Goal: Information Seeking & Learning: Check status

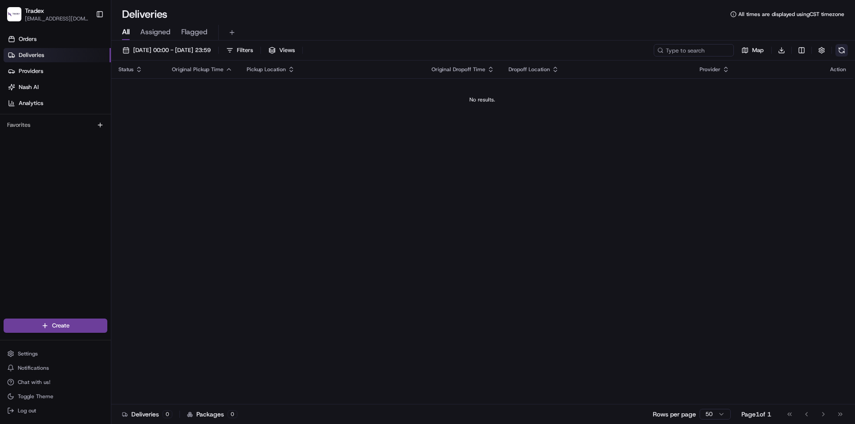
click at [842, 50] on button at bounding box center [842, 50] width 12 height 12
click at [841, 55] on button at bounding box center [842, 50] width 12 height 12
click at [841, 49] on button at bounding box center [842, 50] width 12 height 12
click at [836, 50] on button at bounding box center [842, 50] width 12 height 12
click at [841, 53] on button at bounding box center [842, 50] width 12 height 12
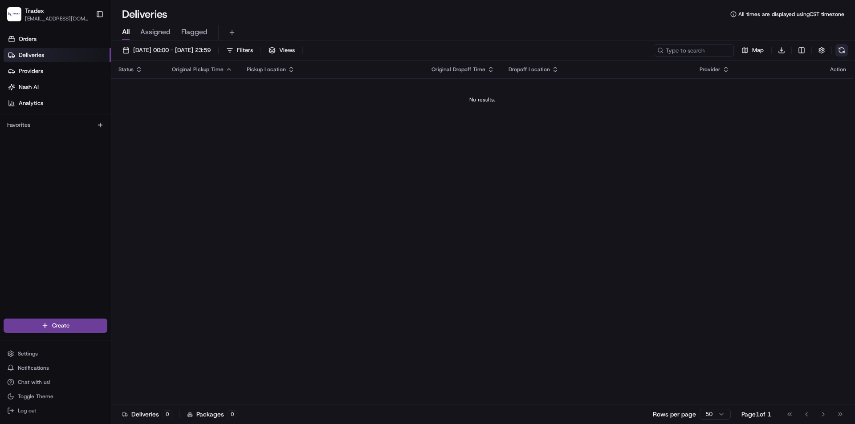
click at [844, 49] on button at bounding box center [842, 50] width 12 height 12
click at [843, 50] on button at bounding box center [842, 50] width 12 height 12
click at [845, 50] on button at bounding box center [842, 50] width 12 height 12
click at [775, 255] on div "Status Original Pickup Time Pickup Location Original Dropoff Time Dropoff Locat…" at bounding box center [482, 233] width 742 height 344
click at [600, 298] on div "Status Original Pickup Time Pickup Location Original Dropoff Time Dropoff Locat…" at bounding box center [482, 233] width 742 height 344
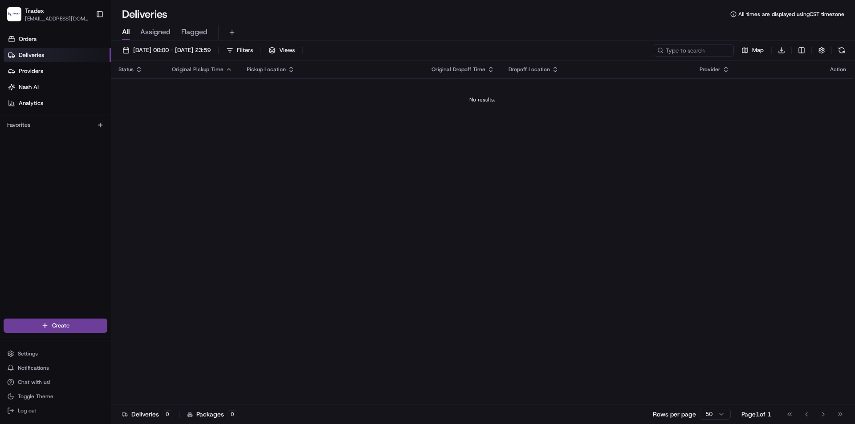
drag, startPoint x: 731, startPoint y: 165, endPoint x: 736, endPoint y: 170, distance: 6.6
click at [731, 165] on div "Status Original Pickup Time Pickup Location Original Dropoff Time Dropoff Locat…" at bounding box center [482, 233] width 742 height 344
click at [842, 48] on button at bounding box center [842, 50] width 12 height 12
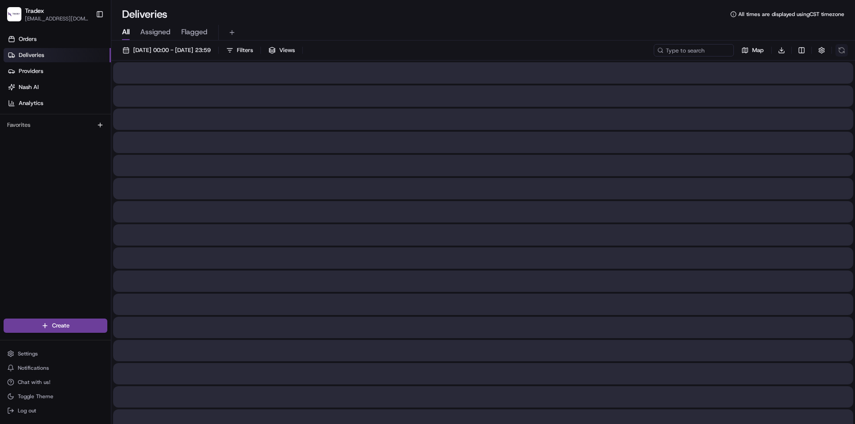
click at [842, 48] on div "Map Download" at bounding box center [751, 50] width 194 height 12
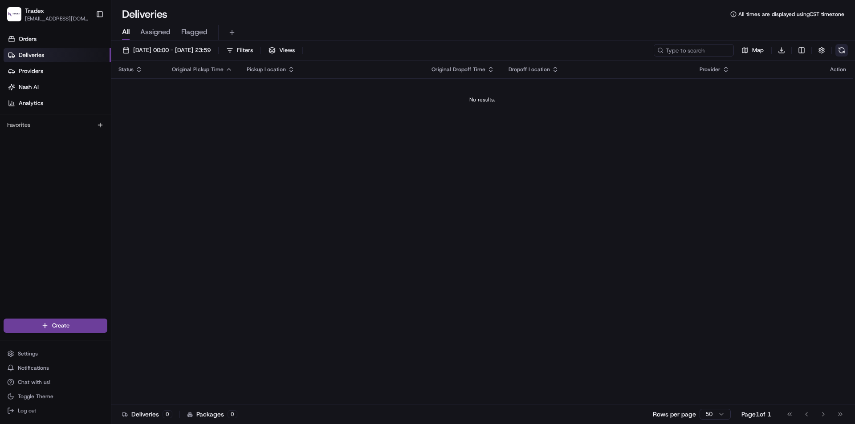
click at [842, 48] on button at bounding box center [842, 50] width 12 height 12
click at [842, 48] on div "Map Download" at bounding box center [751, 50] width 194 height 12
click at [842, 48] on button at bounding box center [842, 50] width 12 height 12
click at [162, 49] on span "[DATE] 00:00 - [DATE] 23:59" at bounding box center [172, 50] width 78 height 8
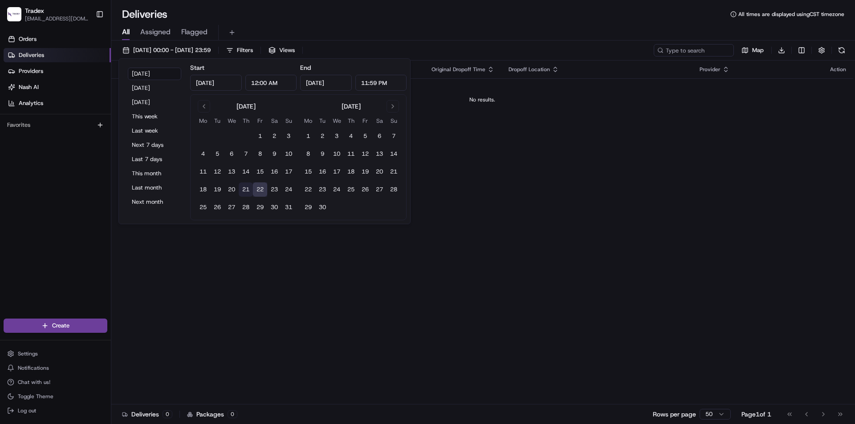
click at [245, 192] on button "21" at bounding box center [246, 190] width 14 height 14
type input "Aug 21, 2025"
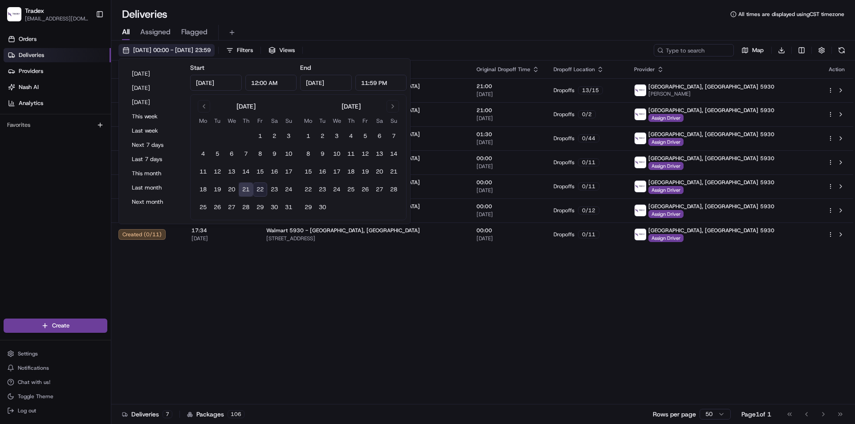
click at [175, 46] on span "21/08/2025 00:00 - 21/08/2025 23:59" at bounding box center [172, 50] width 78 height 8
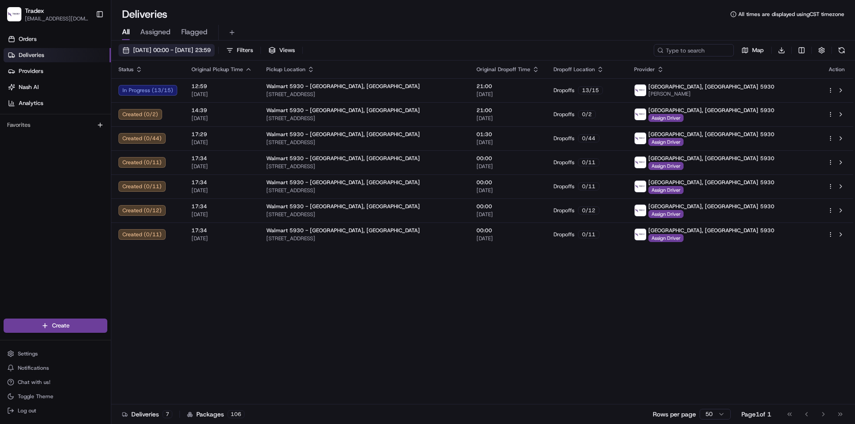
click at [178, 49] on span "21/08/2025 00:00 - 21/08/2025 23:59" at bounding box center [172, 50] width 78 height 8
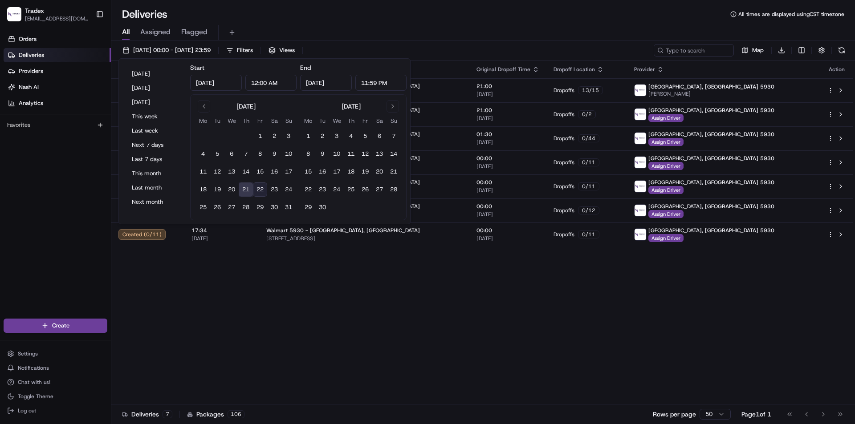
click at [261, 190] on button "22" at bounding box center [260, 190] width 14 height 14
type input "Aug 22, 2025"
click at [264, 190] on button "22" at bounding box center [260, 190] width 14 height 14
type input "Aug 22, 2025"
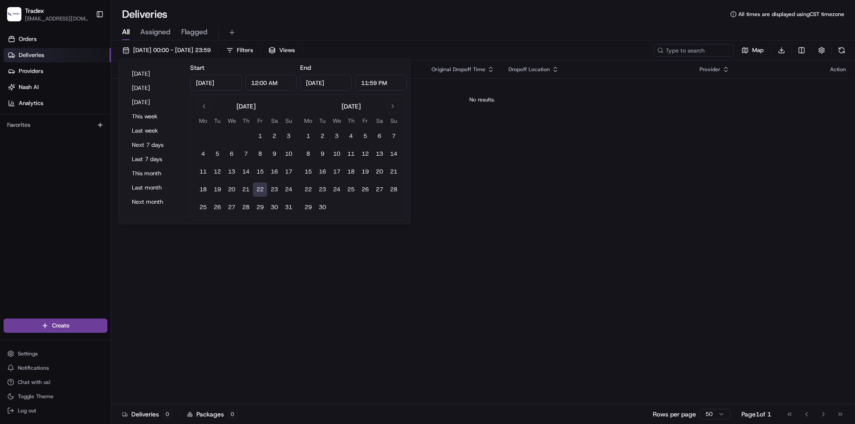
click at [536, 39] on div "All Assigned Flagged" at bounding box center [483, 33] width 744 height 16
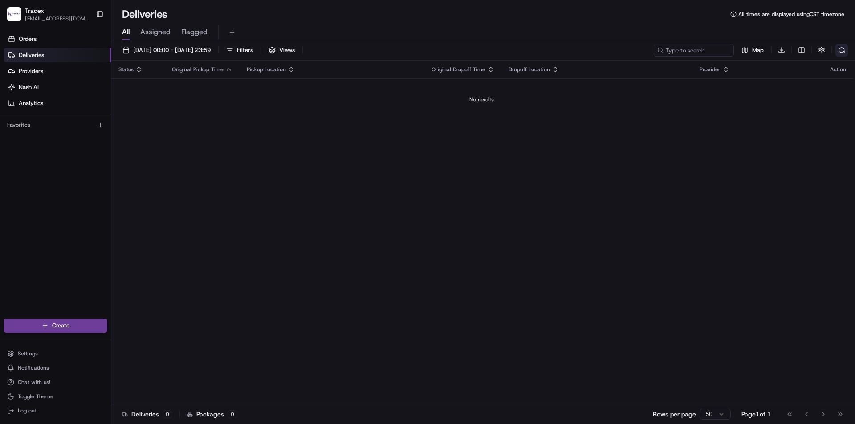
click at [843, 52] on button at bounding box center [842, 50] width 12 height 12
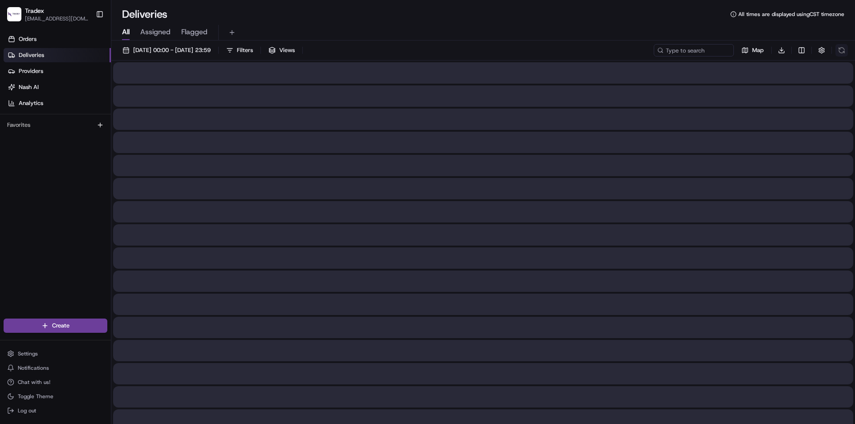
click at [843, 52] on div "Map Download" at bounding box center [751, 50] width 194 height 12
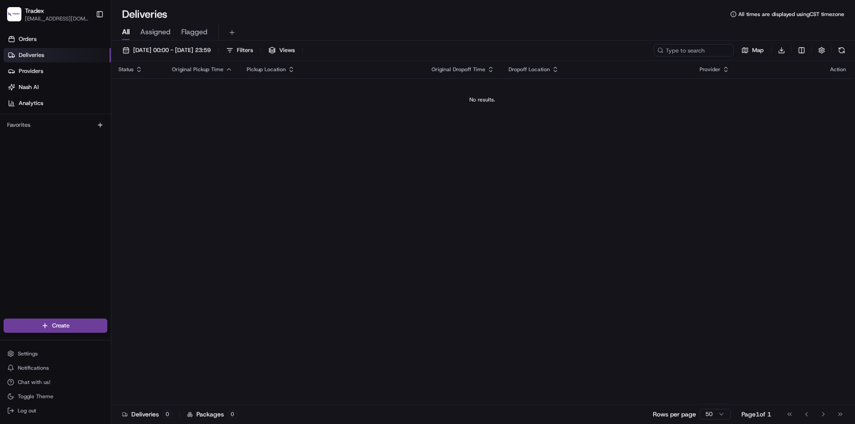
click at [843, 52] on button at bounding box center [842, 50] width 12 height 12
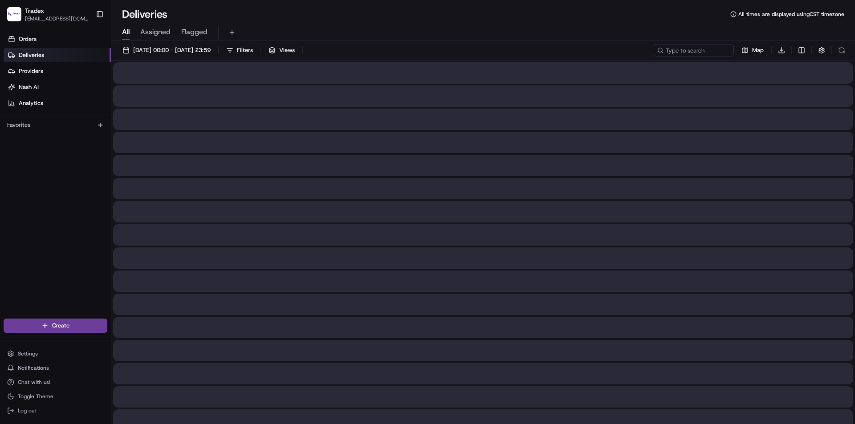
click at [843, 52] on div "Map Download" at bounding box center [751, 50] width 194 height 12
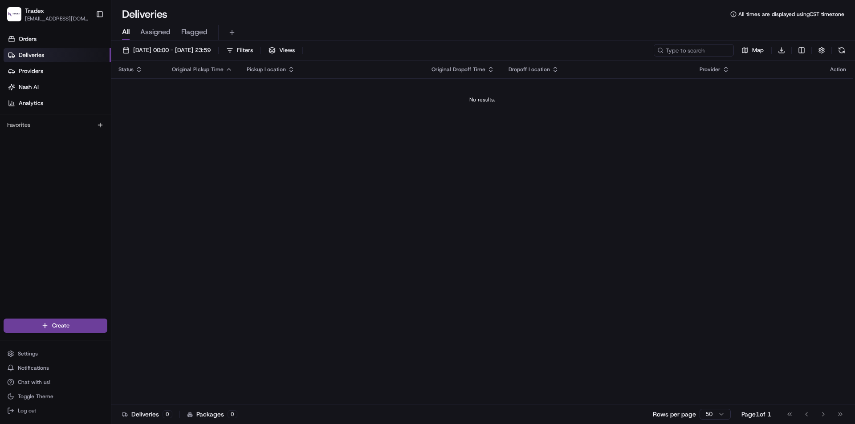
click at [843, 52] on button at bounding box center [842, 50] width 12 height 12
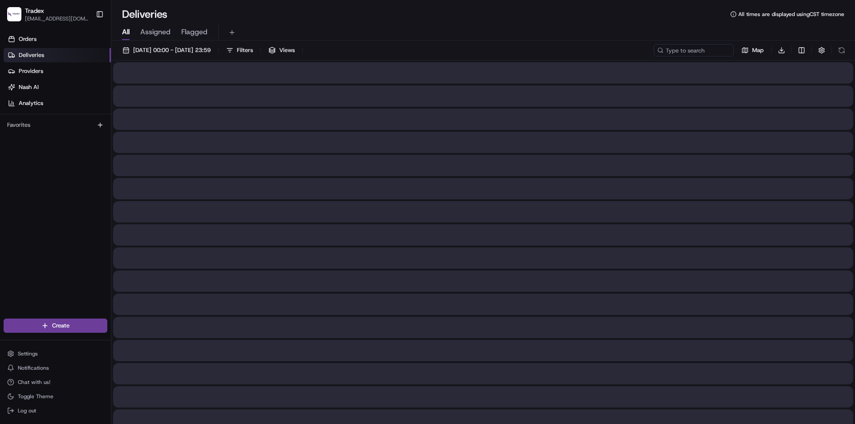
click at [843, 52] on div "Map Download" at bounding box center [751, 50] width 194 height 12
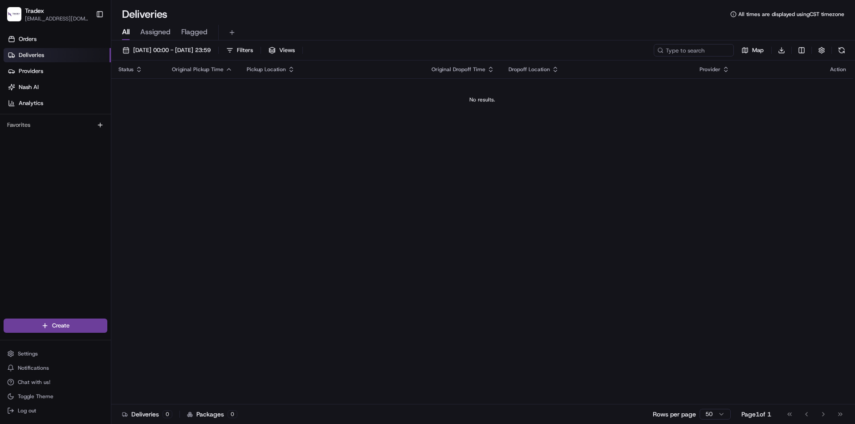
click at [843, 52] on button at bounding box center [842, 50] width 12 height 12
drag, startPoint x: 464, startPoint y: 292, endPoint x: 444, endPoint y: 305, distance: 23.8
click at [463, 292] on div "Status Original Pickup Time Pickup Location Original Dropoff Time Dropoff Locat…" at bounding box center [482, 233] width 742 height 344
click at [839, 52] on button at bounding box center [842, 50] width 12 height 12
click at [837, 49] on button at bounding box center [842, 50] width 12 height 12
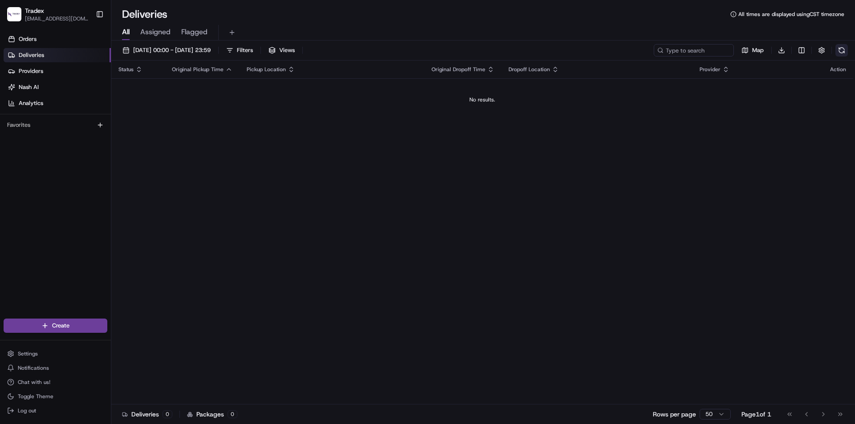
click at [840, 47] on button at bounding box center [842, 50] width 12 height 12
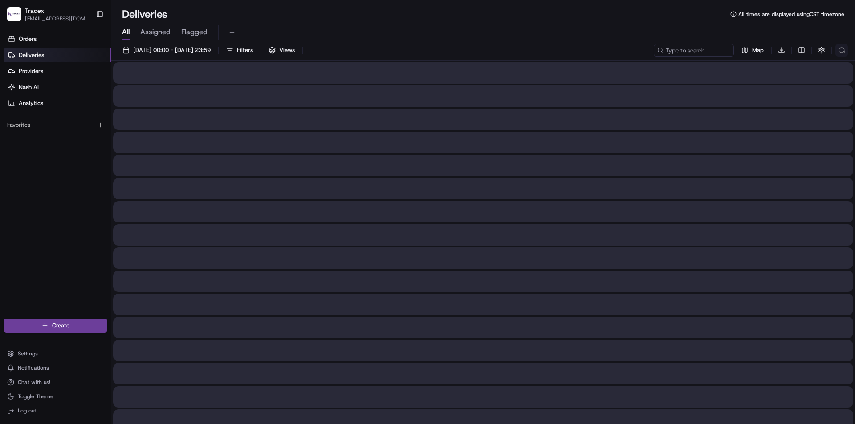
click at [840, 47] on div "Map Download" at bounding box center [751, 50] width 194 height 12
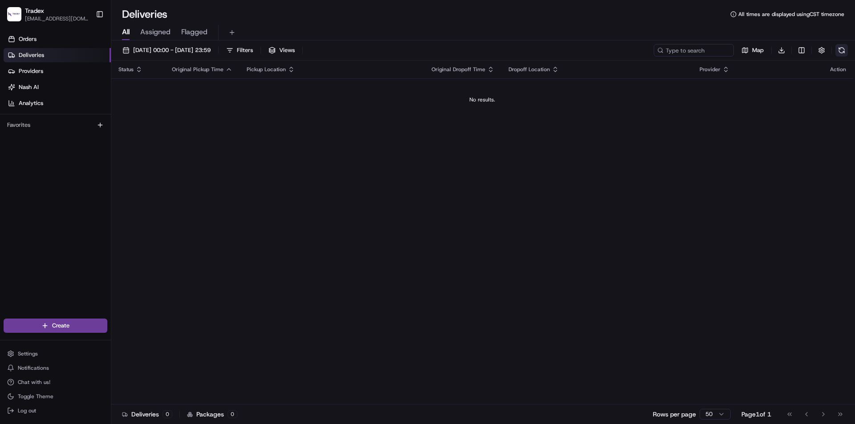
click at [840, 47] on button at bounding box center [842, 50] width 12 height 12
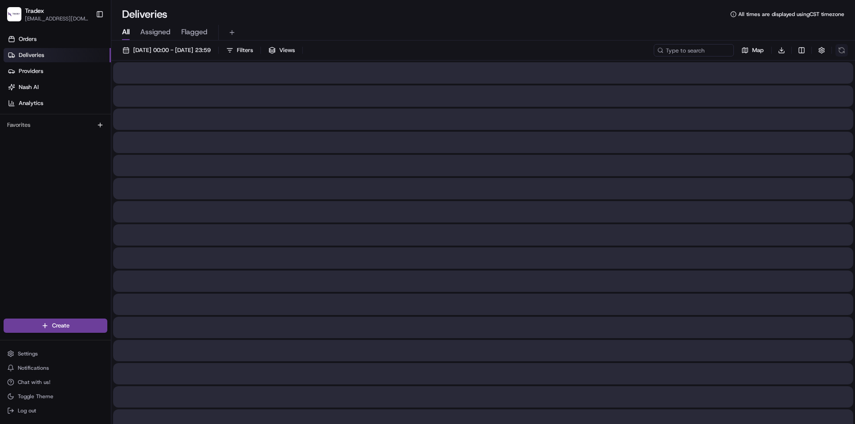
click at [840, 47] on div "Map Download" at bounding box center [751, 50] width 194 height 12
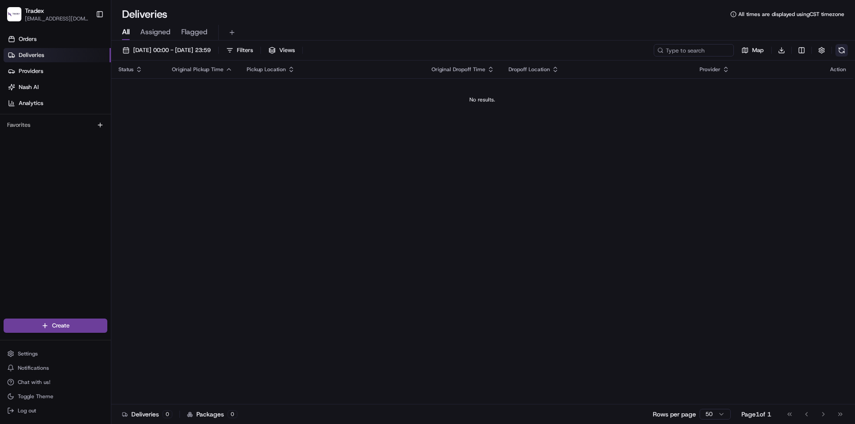
click at [840, 47] on button at bounding box center [842, 50] width 12 height 12
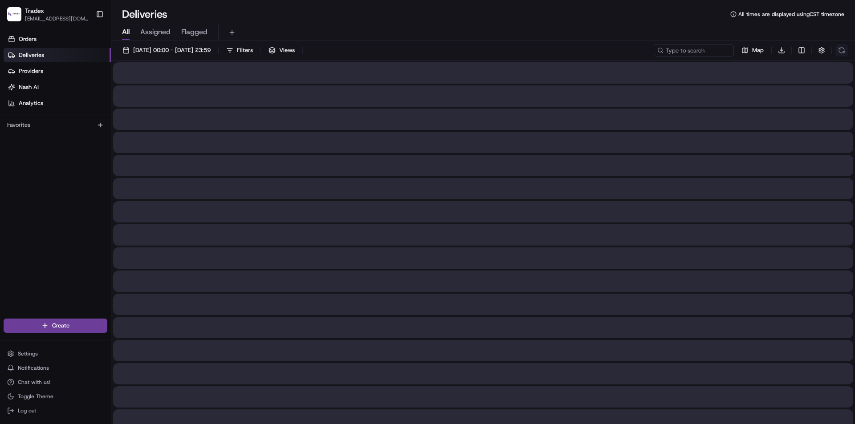
click at [840, 47] on div "Map Download" at bounding box center [751, 50] width 194 height 12
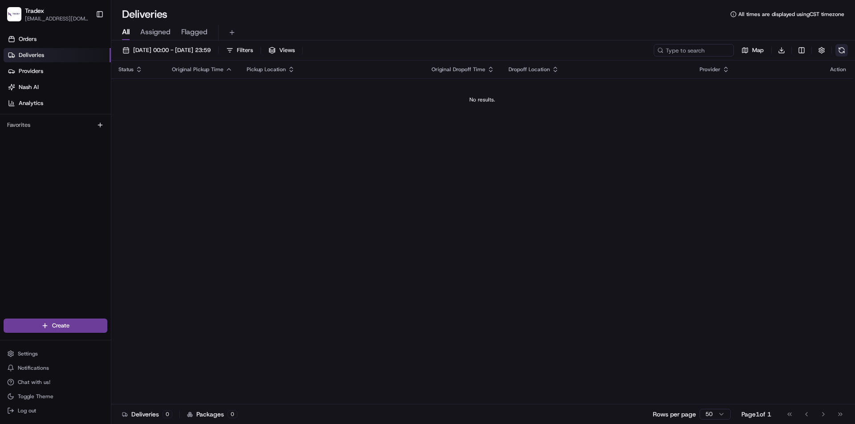
click at [840, 47] on button at bounding box center [842, 50] width 12 height 12
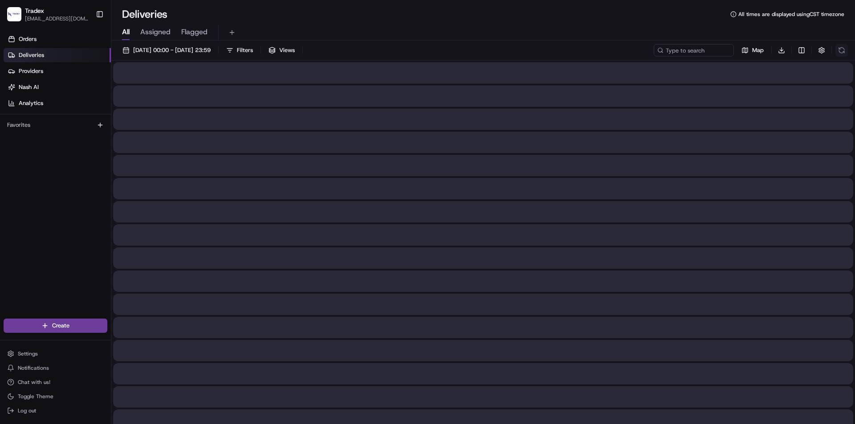
click at [840, 47] on button at bounding box center [842, 50] width 12 height 12
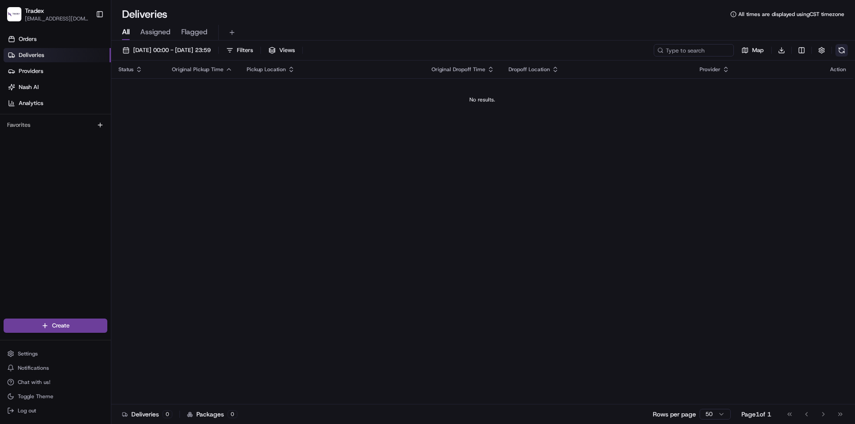
click at [840, 47] on button at bounding box center [842, 50] width 12 height 12
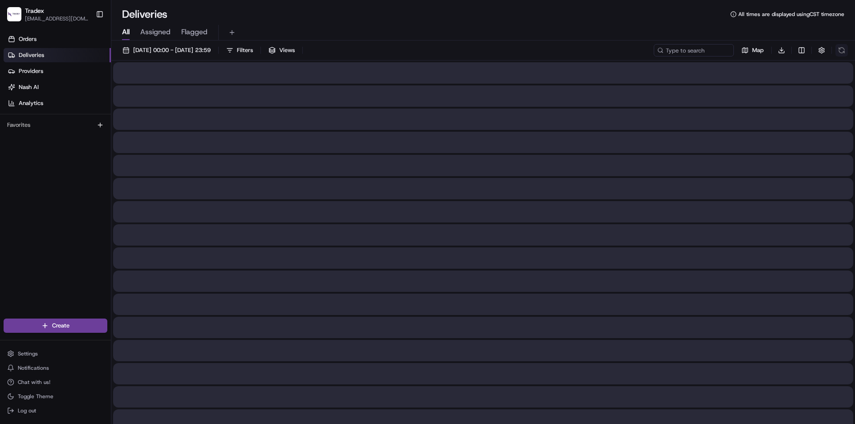
click at [840, 47] on div "Map Download" at bounding box center [751, 50] width 194 height 12
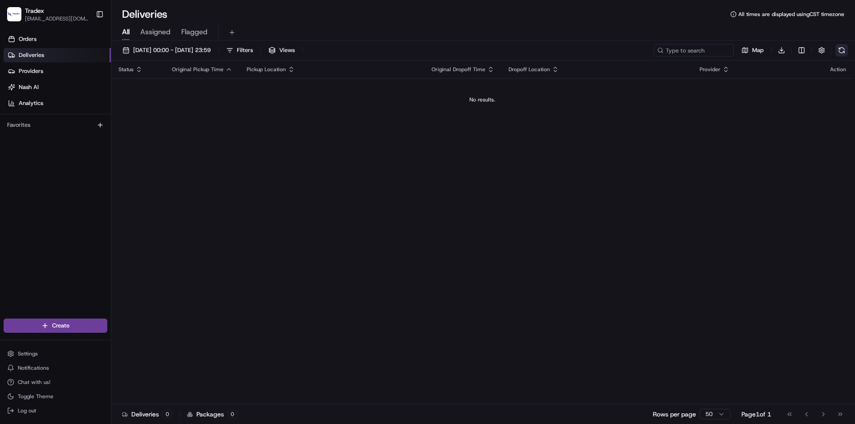
click at [840, 47] on button at bounding box center [842, 50] width 12 height 12
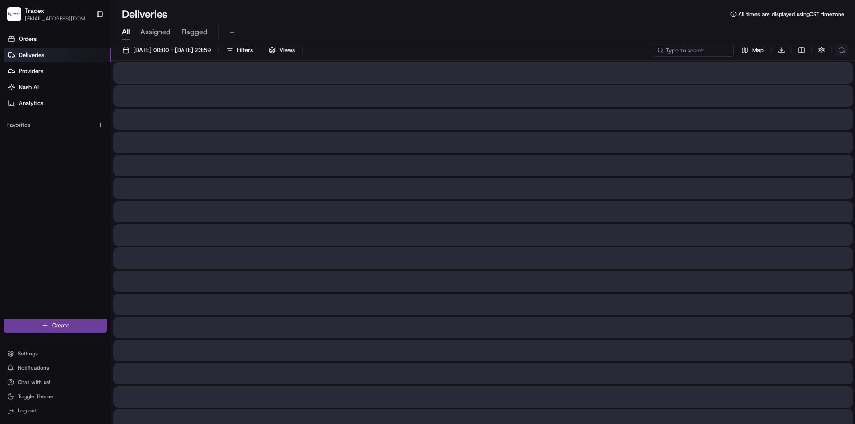
click at [840, 47] on div "Map Download" at bounding box center [751, 50] width 194 height 12
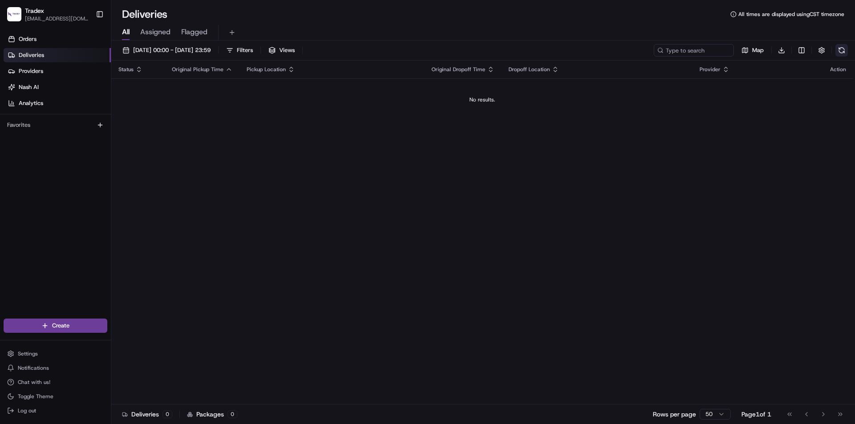
click at [840, 47] on button at bounding box center [842, 50] width 12 height 12
click at [840, 47] on div "Map Download" at bounding box center [751, 50] width 194 height 12
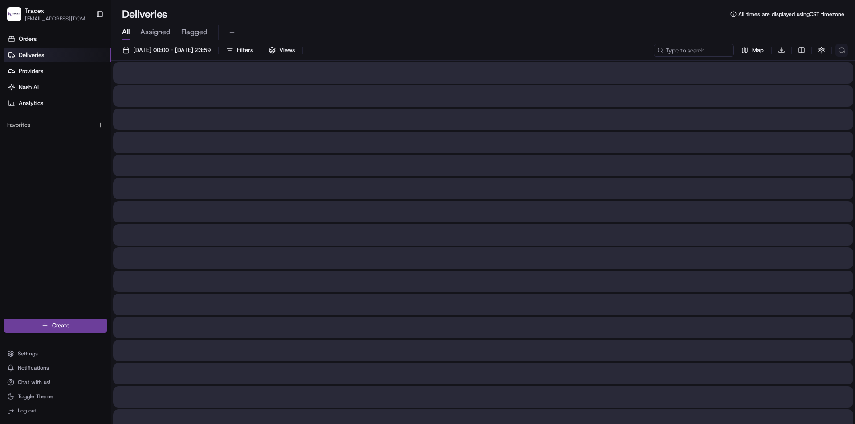
click at [840, 47] on button at bounding box center [842, 50] width 12 height 12
click at [840, 47] on div "Map Download" at bounding box center [751, 50] width 194 height 12
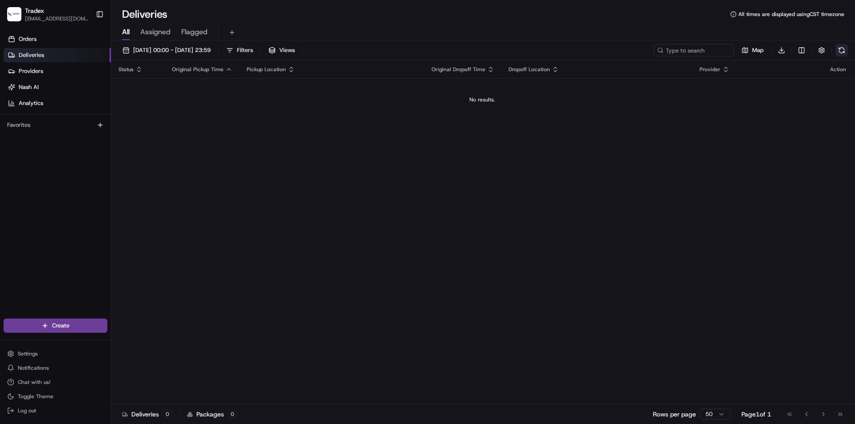
click at [840, 47] on button at bounding box center [842, 50] width 12 height 12
click at [840, 48] on div "Map Download" at bounding box center [751, 50] width 194 height 12
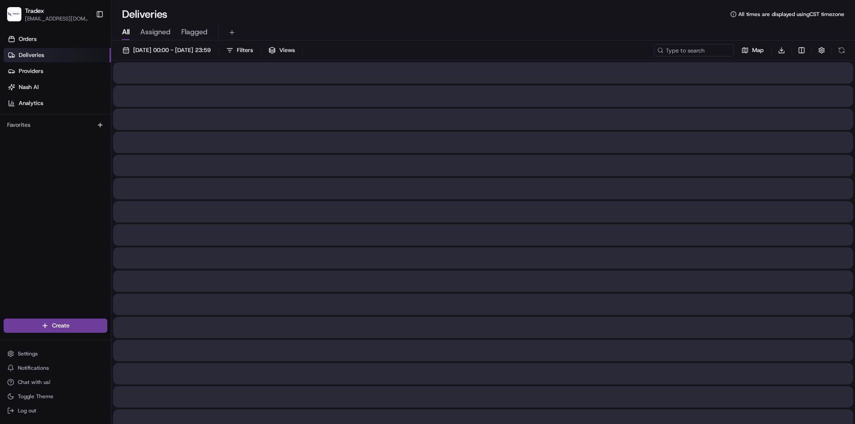
click at [840, 48] on button at bounding box center [842, 50] width 12 height 12
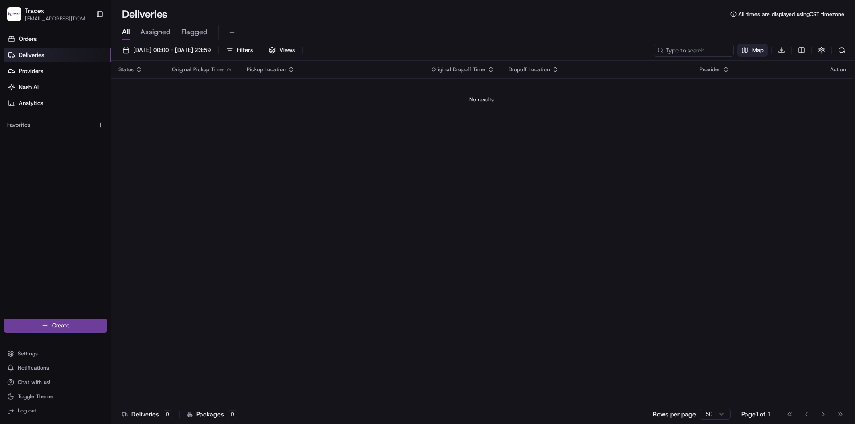
click at [746, 50] on button "Map" at bounding box center [753, 50] width 30 height 12
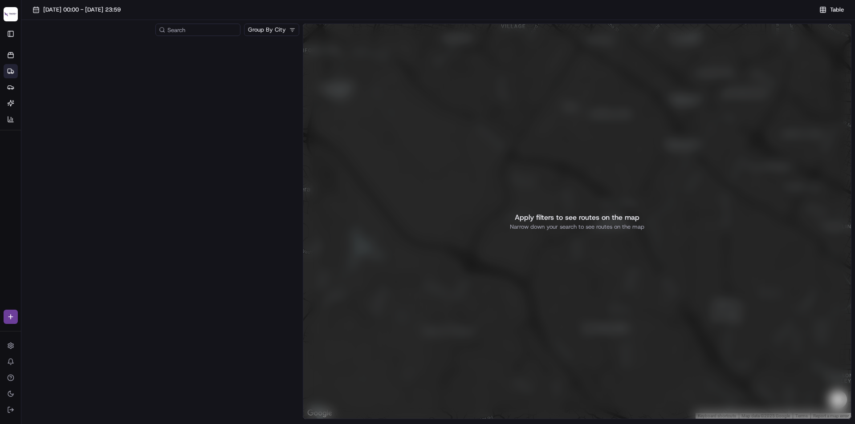
click at [247, 100] on div at bounding box center [162, 231] width 274 height 382
click at [830, 13] on span "Table" at bounding box center [837, 10] width 14 height 8
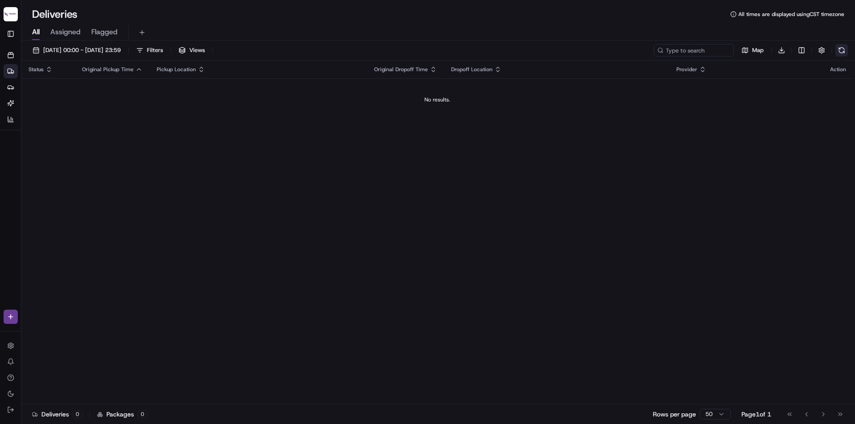
click at [841, 49] on button at bounding box center [842, 50] width 12 height 12
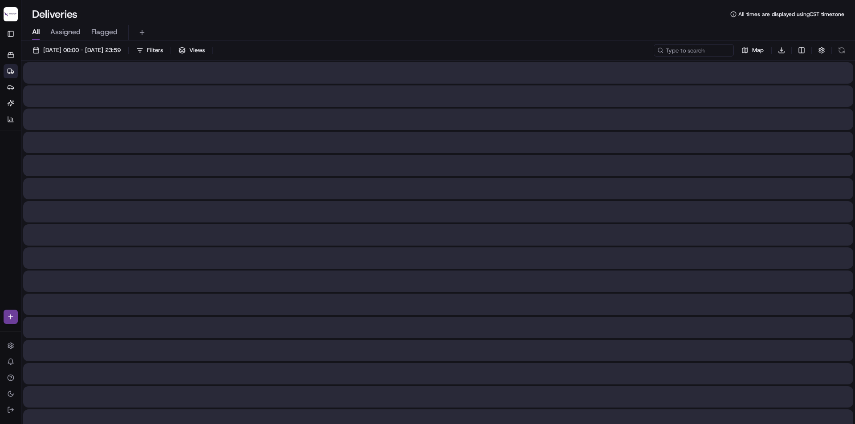
click at [842, 49] on div "Map Download" at bounding box center [751, 50] width 194 height 12
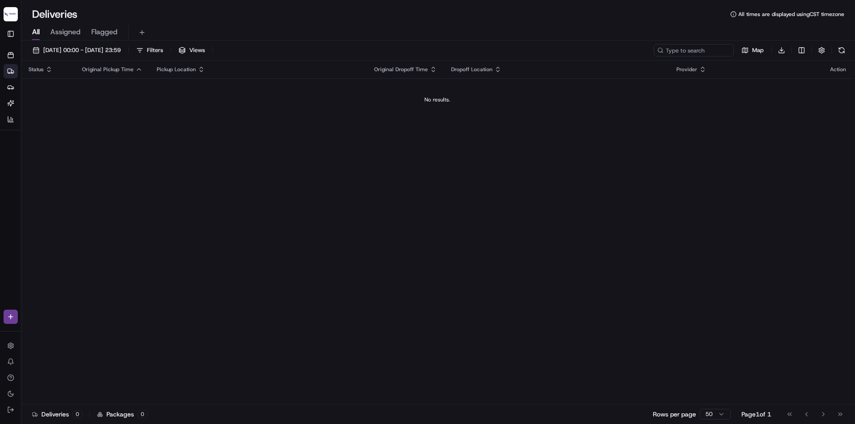
click at [842, 48] on button at bounding box center [842, 50] width 12 height 12
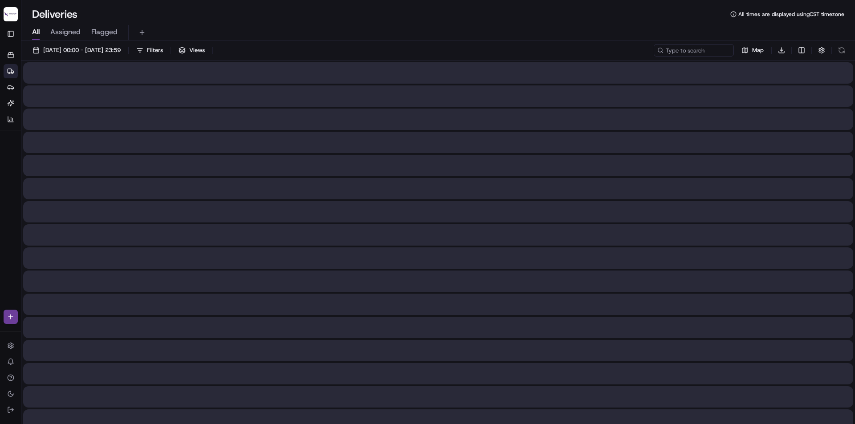
click at [842, 47] on div "Map Download" at bounding box center [751, 50] width 194 height 12
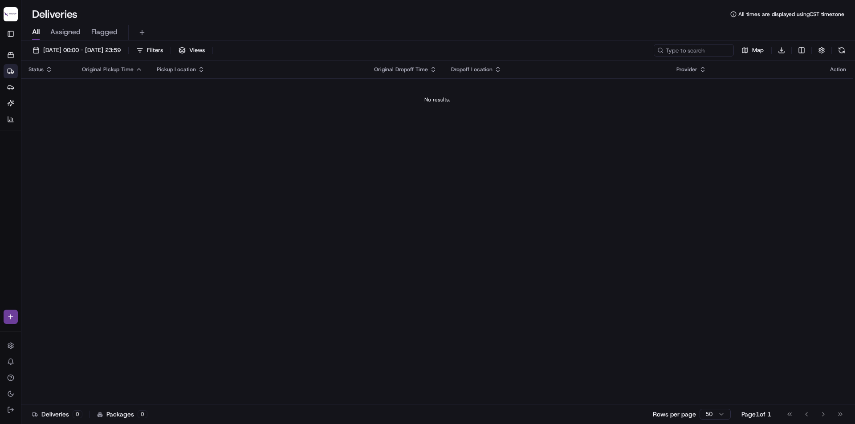
click at [842, 47] on button at bounding box center [842, 50] width 12 height 12
click at [842, 47] on div "Map Download" at bounding box center [751, 50] width 194 height 12
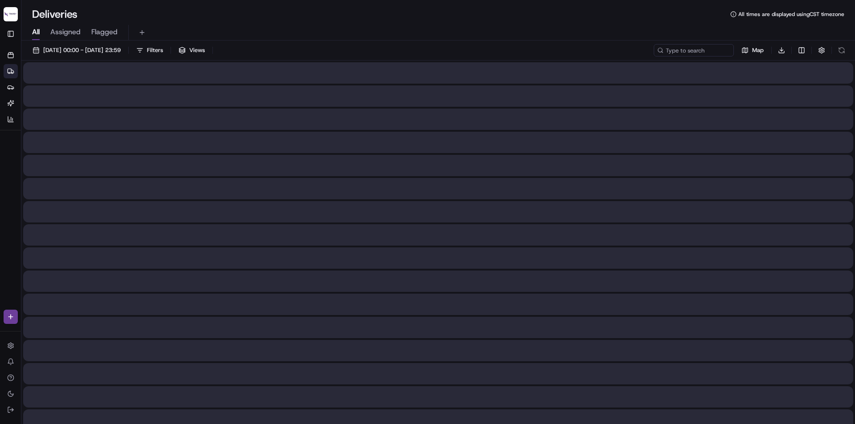
click at [842, 47] on div "Map Download" at bounding box center [751, 50] width 194 height 12
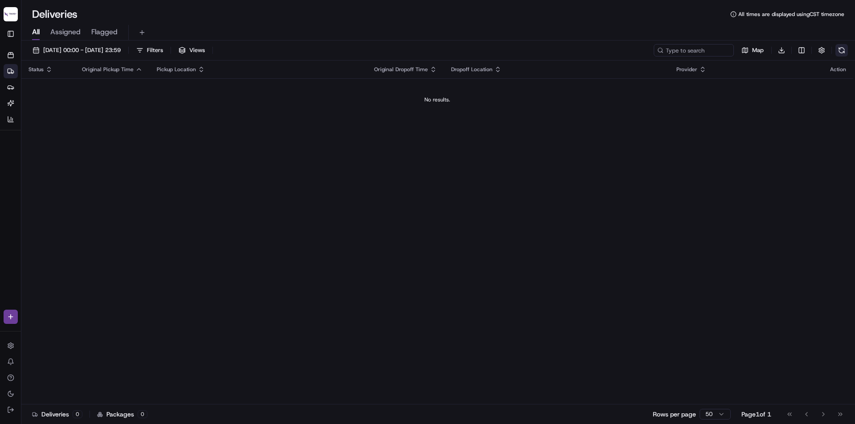
click at [842, 48] on button at bounding box center [842, 50] width 12 height 12
click at [842, 48] on div "Map Download" at bounding box center [751, 50] width 194 height 12
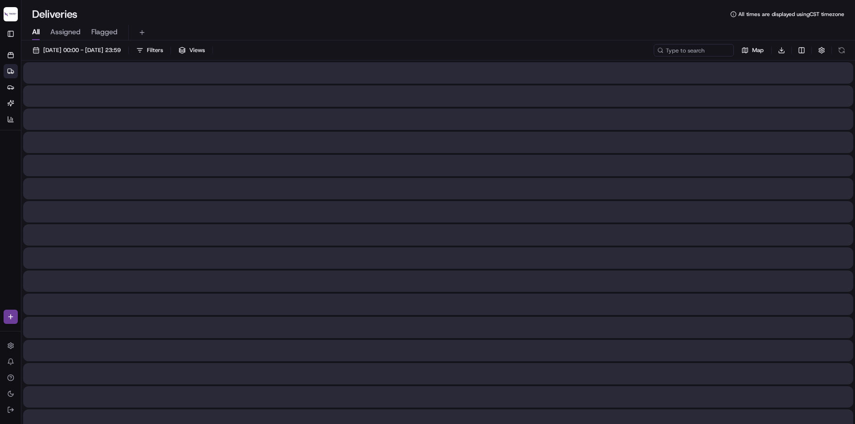
click at [841, 48] on div "Map Download" at bounding box center [751, 50] width 194 height 12
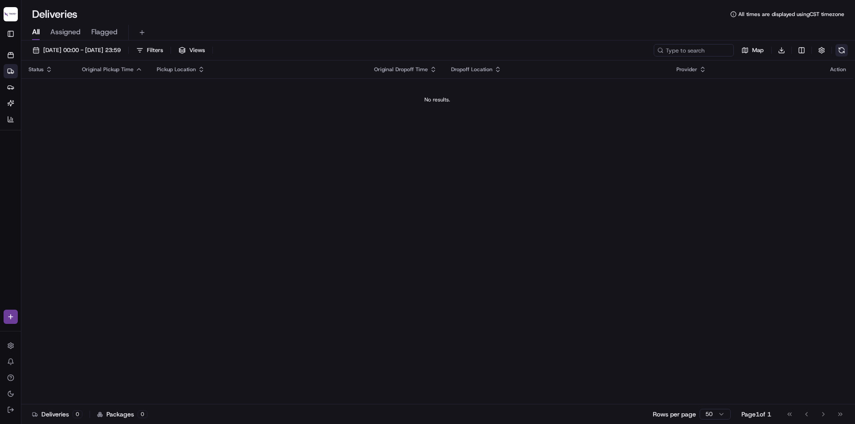
click at [844, 44] on button at bounding box center [842, 50] width 12 height 12
click at [847, 52] on button at bounding box center [842, 50] width 12 height 12
click at [842, 54] on button at bounding box center [842, 50] width 12 height 12
click at [846, 51] on button at bounding box center [842, 50] width 12 height 12
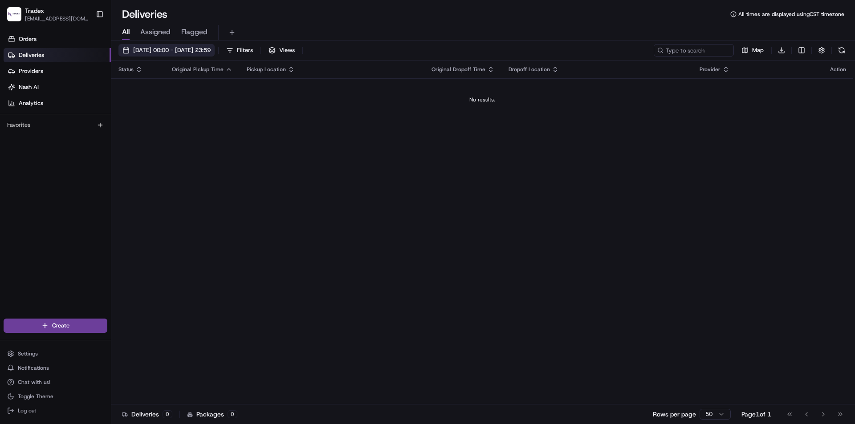
click at [166, 53] on span "[DATE] 00:00 - [DATE] 23:59" at bounding box center [172, 50] width 78 height 8
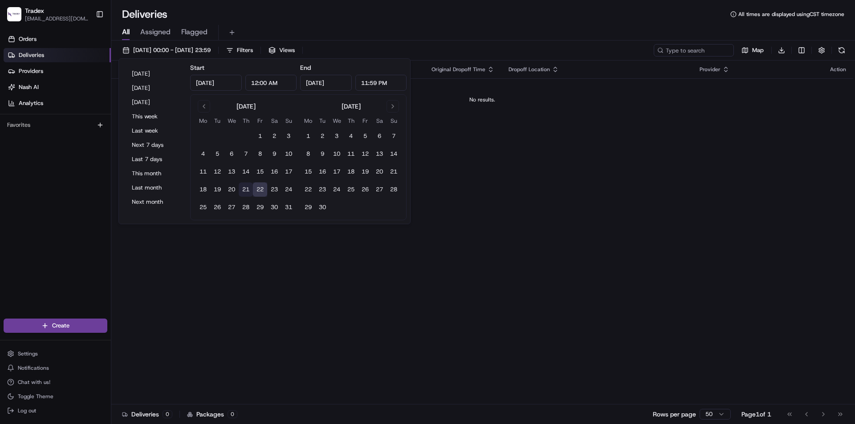
click at [246, 192] on button "21" at bounding box center [246, 190] width 14 height 14
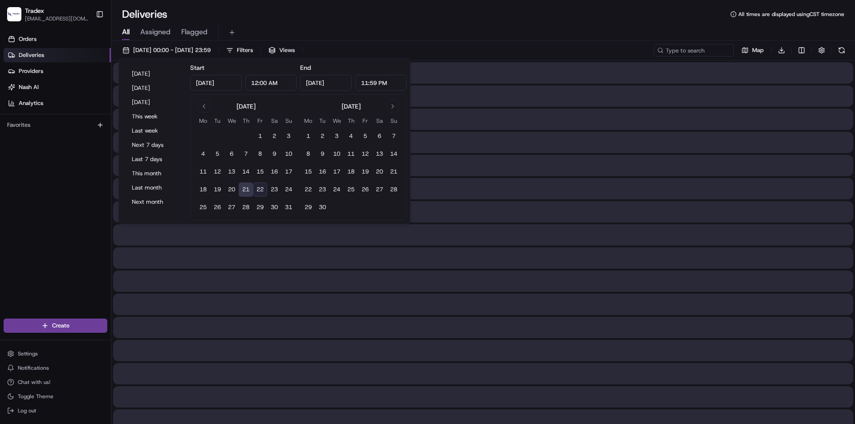
type input "[DATE]"
click at [246, 191] on button "21" at bounding box center [246, 190] width 14 height 14
click at [247, 191] on button "21" at bounding box center [246, 190] width 14 height 14
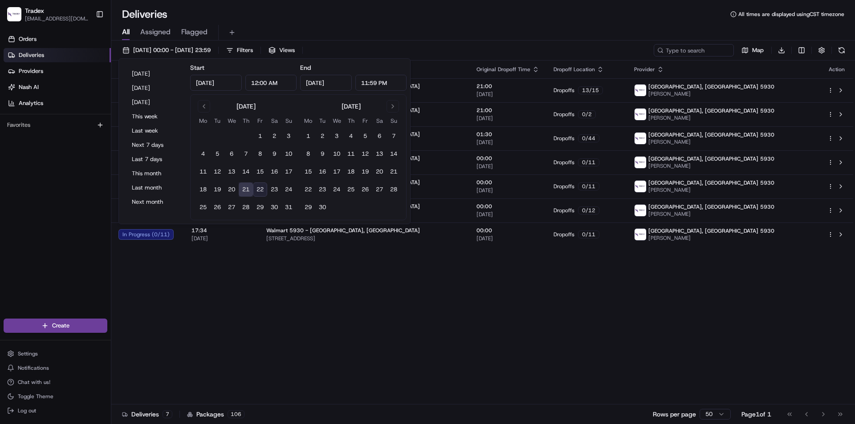
click at [265, 282] on div "Status Original Pickup Time Pickup Location Original Dropoff Time Dropoff Locat…" at bounding box center [482, 233] width 742 height 344
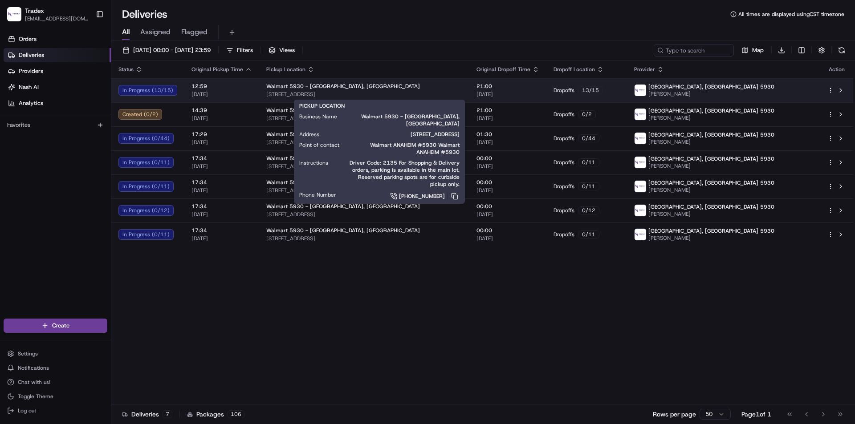
click at [387, 92] on span "88 E ORANGETHORPE AVE, ANAHEIM, CA 92801, US" at bounding box center [364, 94] width 196 height 7
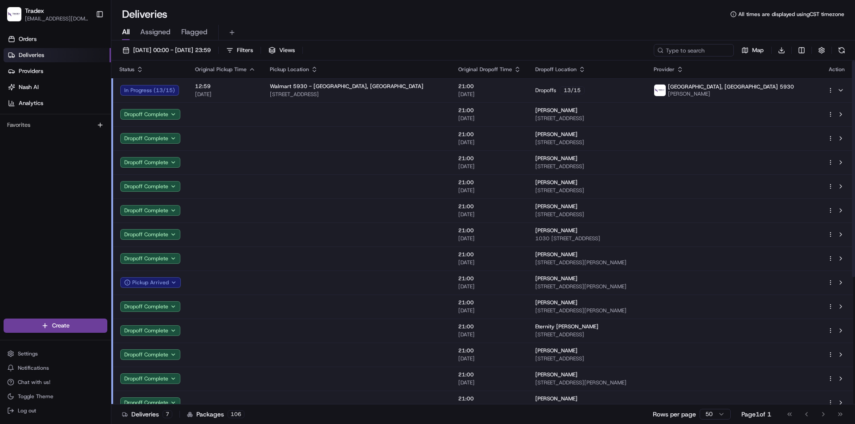
click at [246, 94] on span "21/08/2025" at bounding box center [225, 94] width 61 height 7
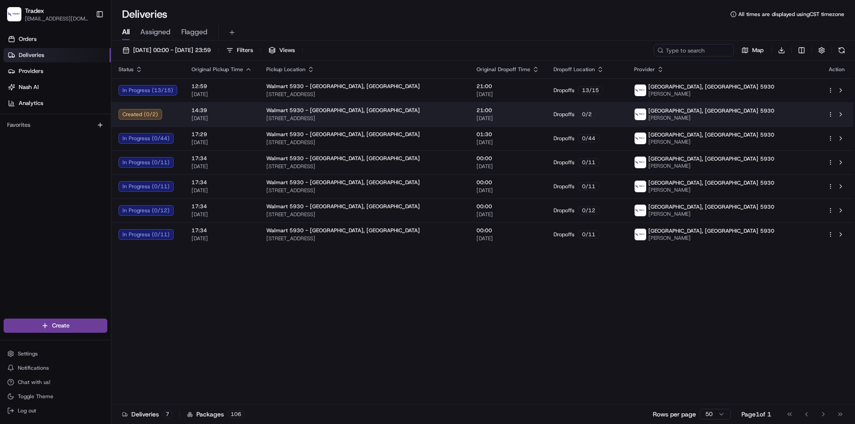
click at [240, 118] on span "21/08/2025" at bounding box center [222, 118] width 61 height 7
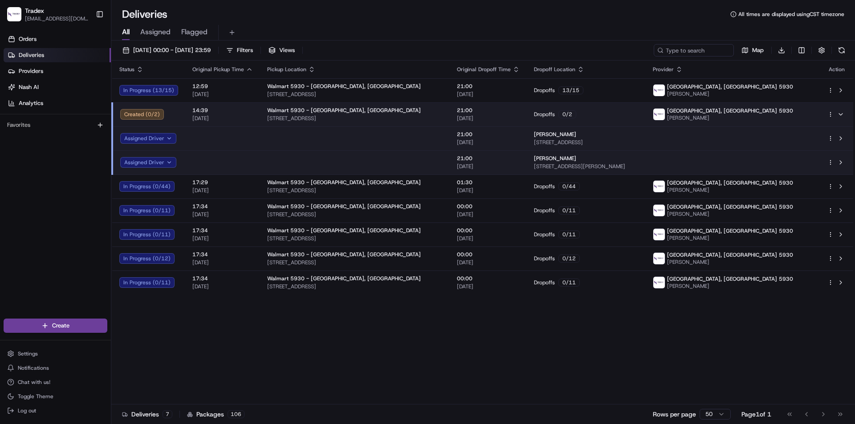
click at [712, 367] on div "Status Original Pickup Time Pickup Location Original Dropoff Time Dropoff Locat…" at bounding box center [482, 233] width 742 height 344
click at [190, 53] on span "21/08/2025 00:00 - 21/08/2025 23:59" at bounding box center [172, 50] width 78 height 8
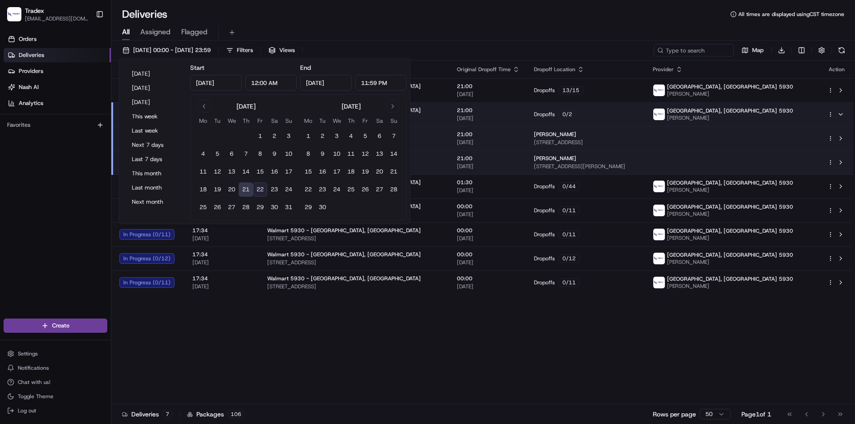
click at [260, 188] on button "22" at bounding box center [260, 190] width 14 height 14
type input "Aug 22, 2025"
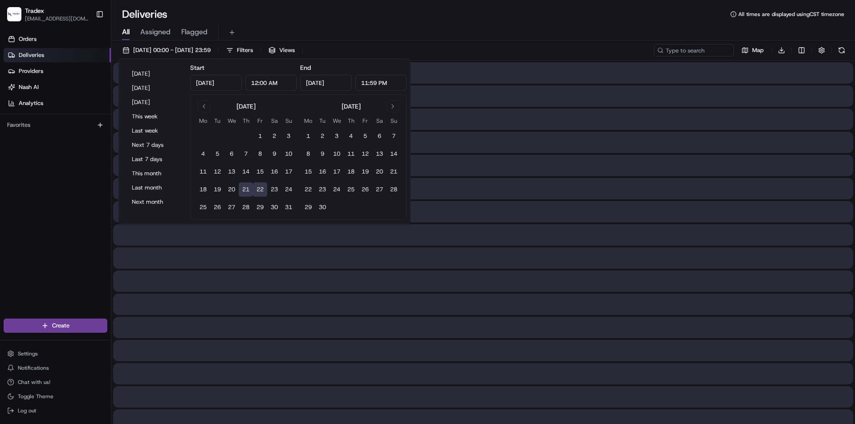
click at [260, 189] on button "22" at bounding box center [260, 190] width 14 height 14
type input "Aug 22, 2025"
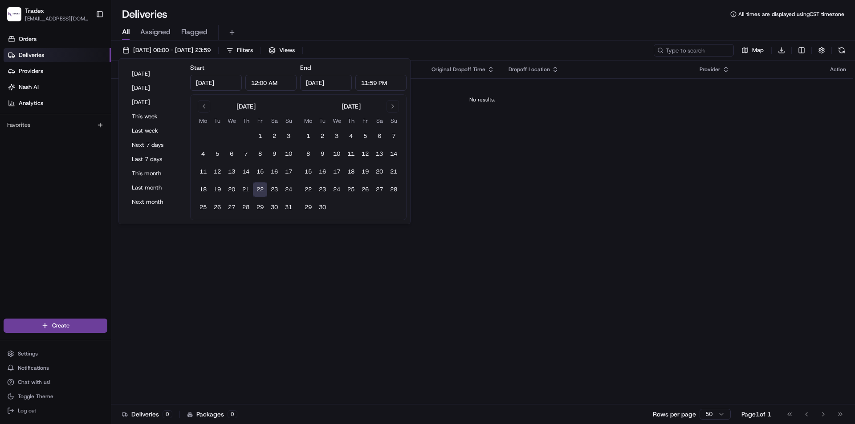
click at [559, 275] on div "Status Original Pickup Time Pickup Location Original Dropoff Time Dropoff Locat…" at bounding box center [482, 233] width 742 height 344
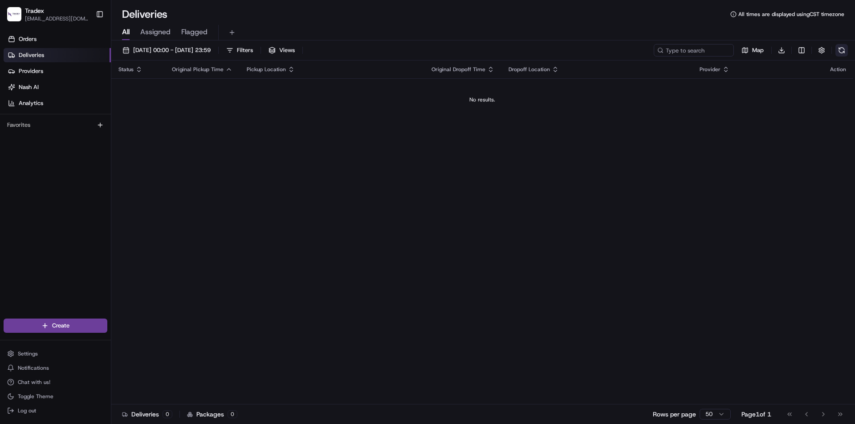
click at [840, 52] on button at bounding box center [842, 50] width 12 height 12
click at [840, 51] on button at bounding box center [842, 50] width 12 height 12
click at [840, 51] on div "Map Download" at bounding box center [751, 50] width 194 height 12
click at [840, 51] on button at bounding box center [842, 50] width 12 height 12
click at [841, 48] on button at bounding box center [842, 50] width 12 height 12
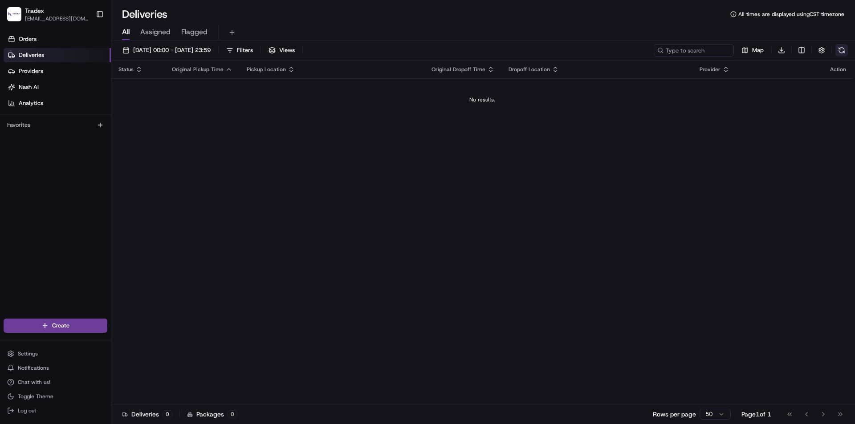
click at [841, 48] on button at bounding box center [842, 50] width 12 height 12
click at [849, 48] on div "22/08/2025 00:00 - 22/08/2025 23:59 Filters Views Map Download" at bounding box center [483, 52] width 744 height 16
click at [846, 50] on div "22/08/2025 00:00 - 22/08/2025 23:59 Filters Views Map Download" at bounding box center [483, 52] width 744 height 16
click at [846, 50] on button at bounding box center [842, 50] width 12 height 12
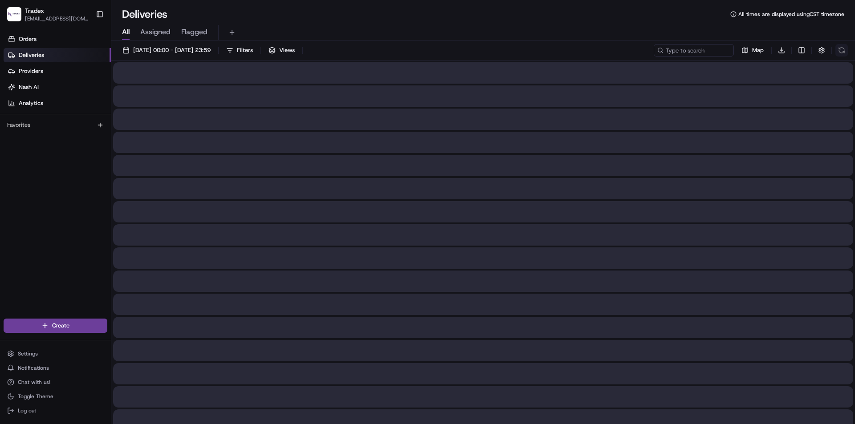
click at [846, 50] on div "Map Download" at bounding box center [751, 50] width 194 height 12
click at [845, 50] on div "Map Download" at bounding box center [751, 50] width 194 height 12
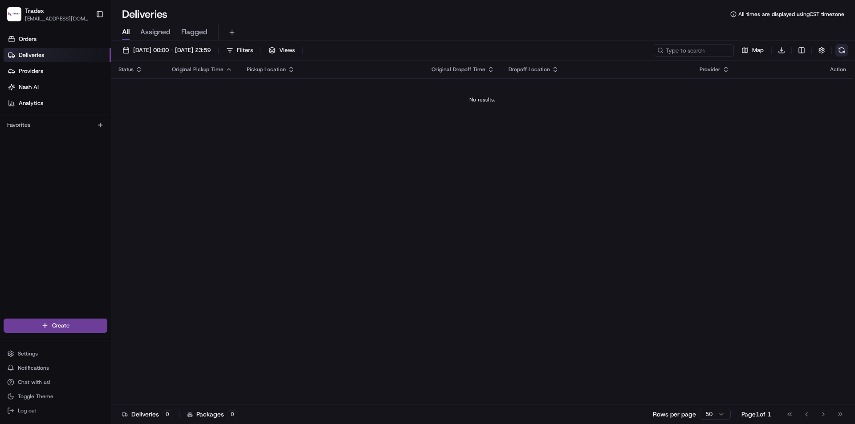
click at [843, 51] on button at bounding box center [842, 50] width 12 height 12
click at [841, 50] on button at bounding box center [842, 50] width 12 height 12
click at [841, 50] on div "Map Download" at bounding box center [751, 50] width 194 height 12
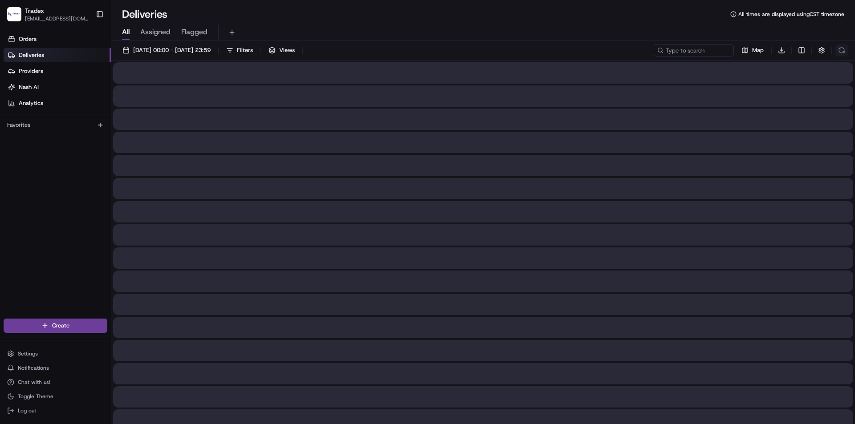
click at [841, 50] on div "Map Download" at bounding box center [751, 50] width 194 height 12
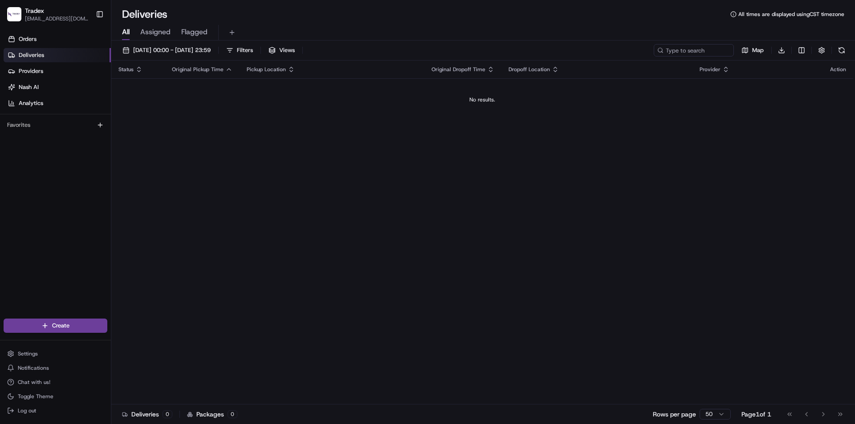
click at [846, 53] on button at bounding box center [842, 50] width 12 height 12
